Goal: Task Accomplishment & Management: Use online tool/utility

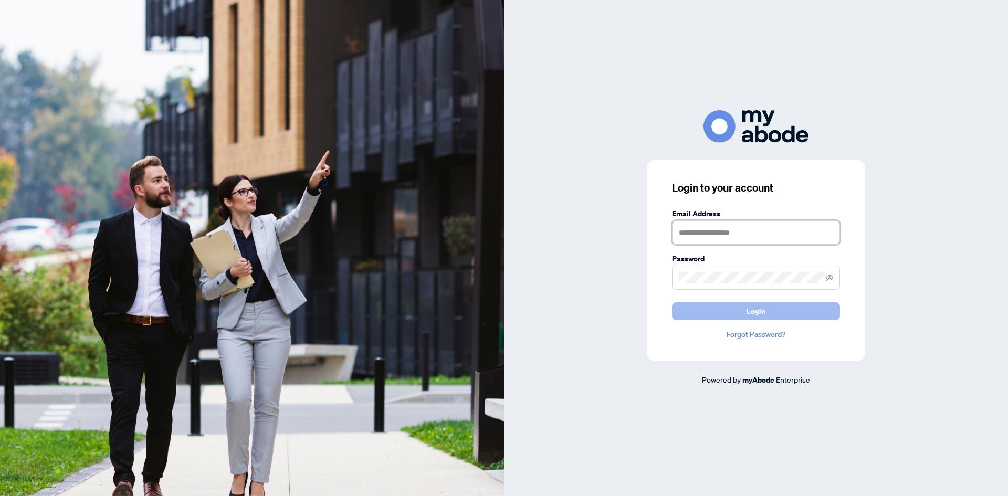
type input "**********"
click at [738, 314] on button "Login" at bounding box center [756, 311] width 168 height 18
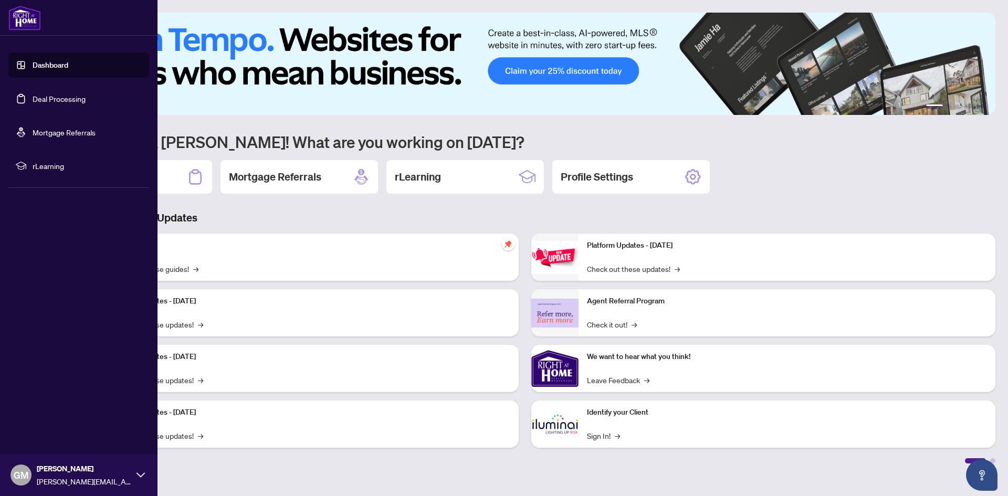
click at [72, 99] on link "Deal Processing" at bounding box center [59, 98] width 53 height 9
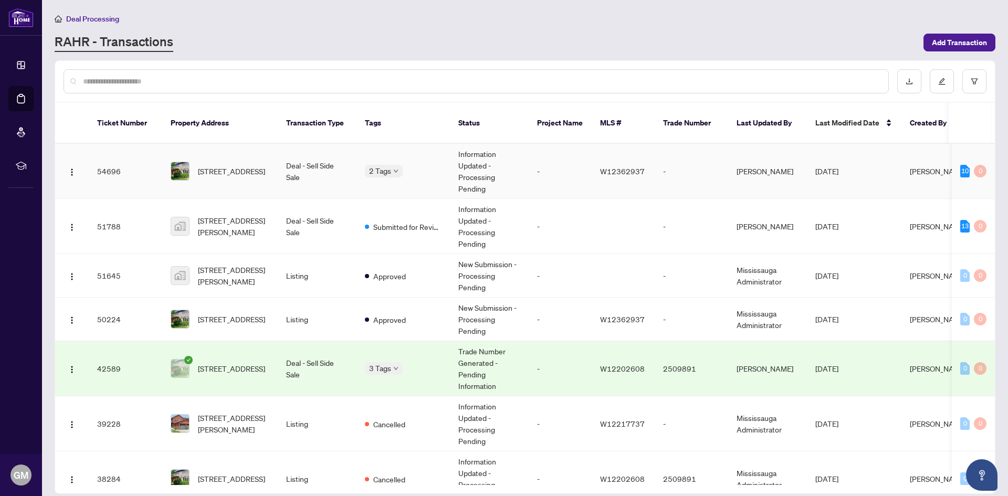
click at [307, 157] on td "Deal - Sell Side Sale" at bounding box center [317, 171] width 79 height 55
